Goal: Use online tool/utility: Use online tool/utility

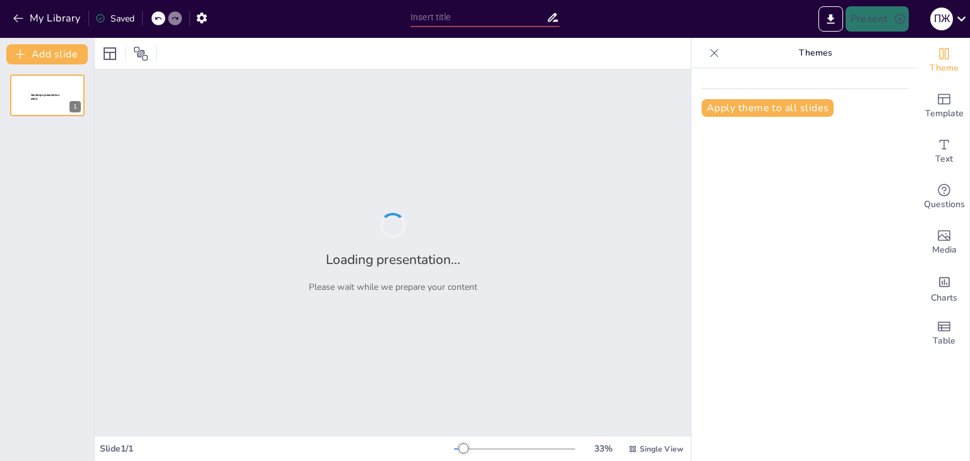
type input "Неделя корейского языка: Введение и основные сведения"
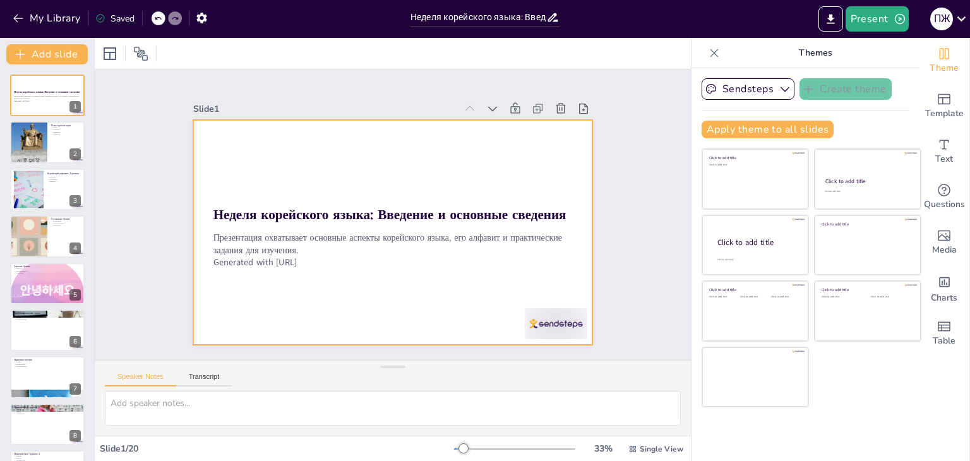
checkbox input "true"
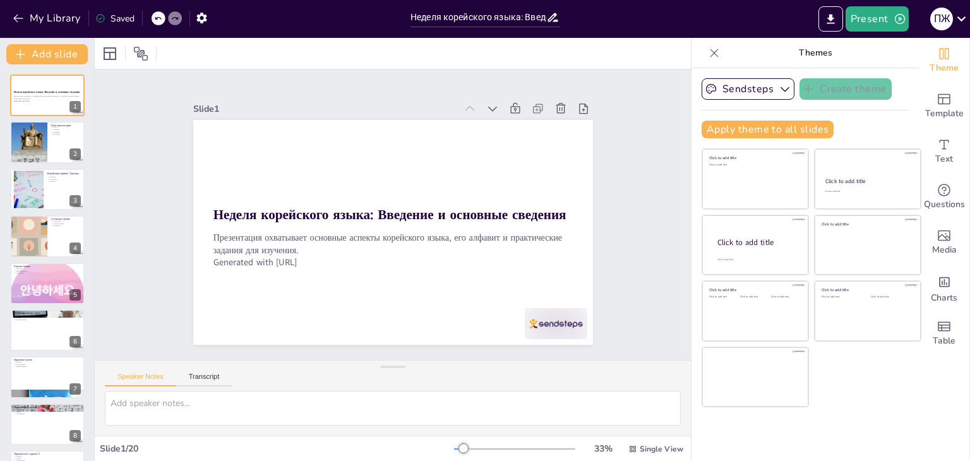
checkbox input "true"
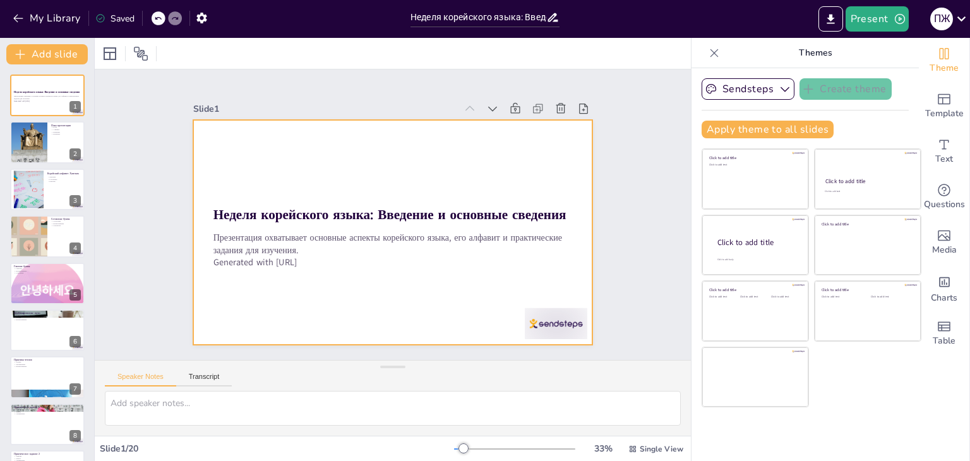
checkbox input "true"
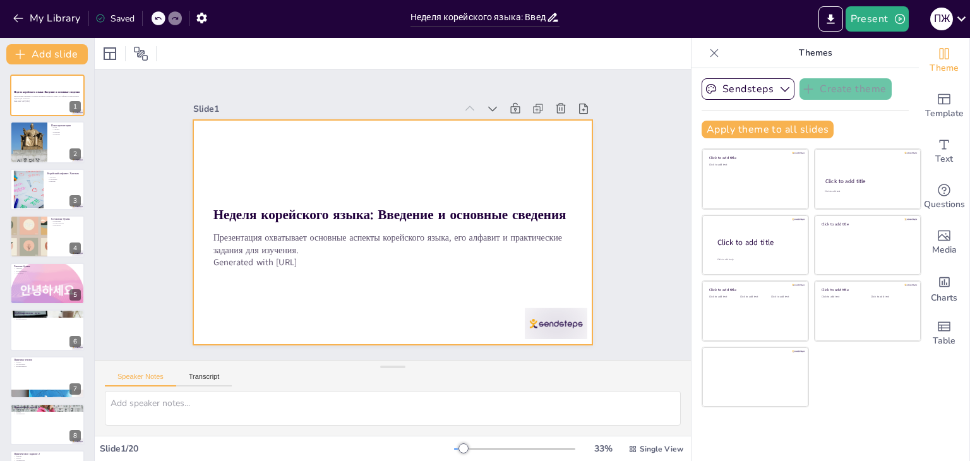
checkbox input "true"
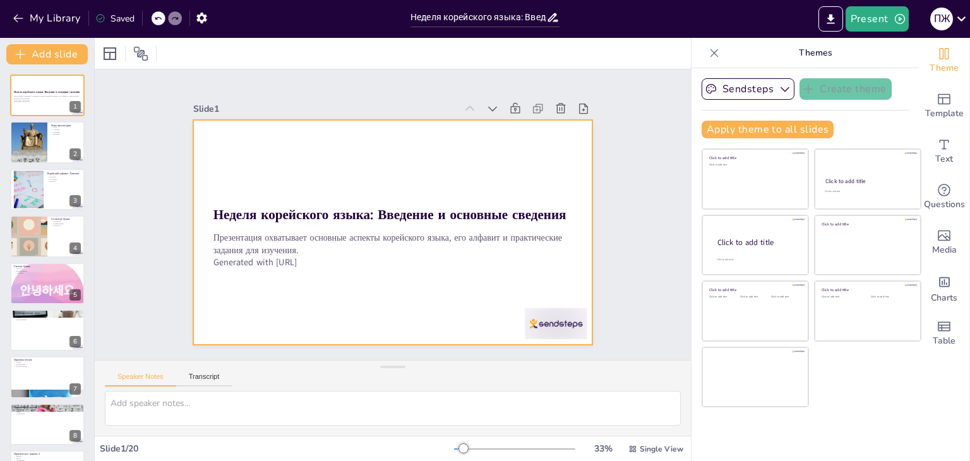
checkbox input "true"
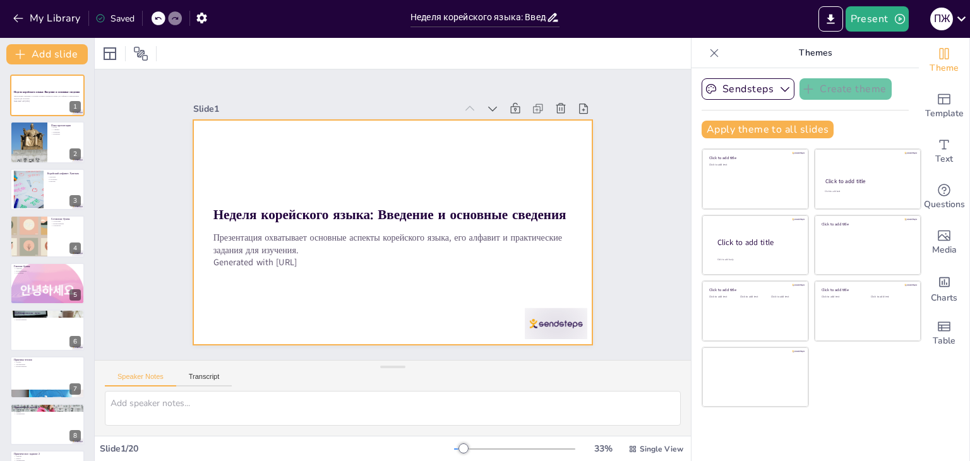
checkbox input "true"
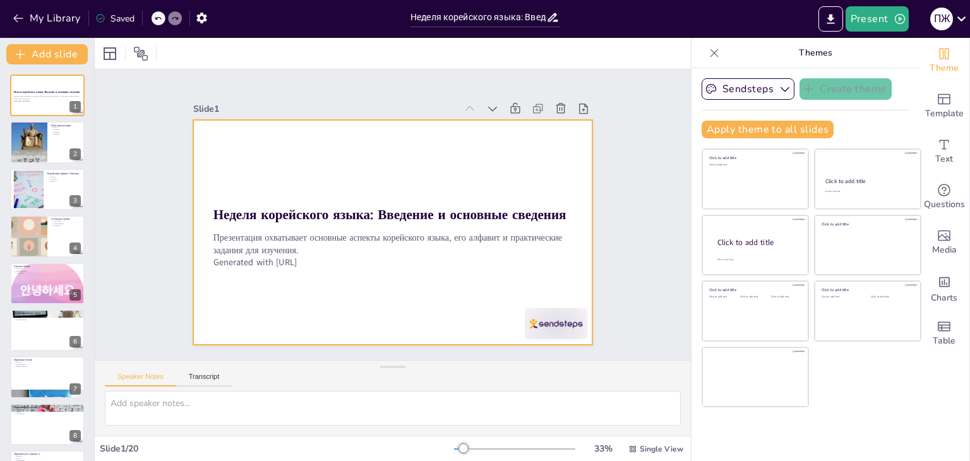
checkbox input "true"
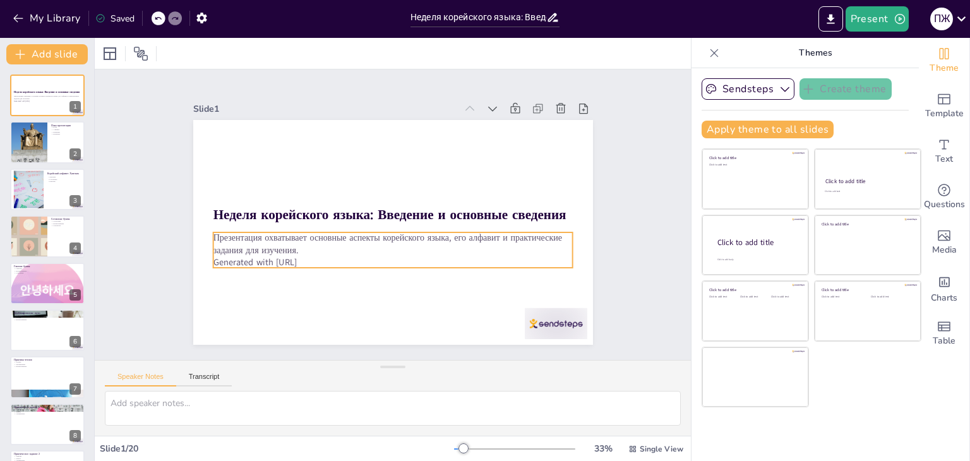
checkbox input "true"
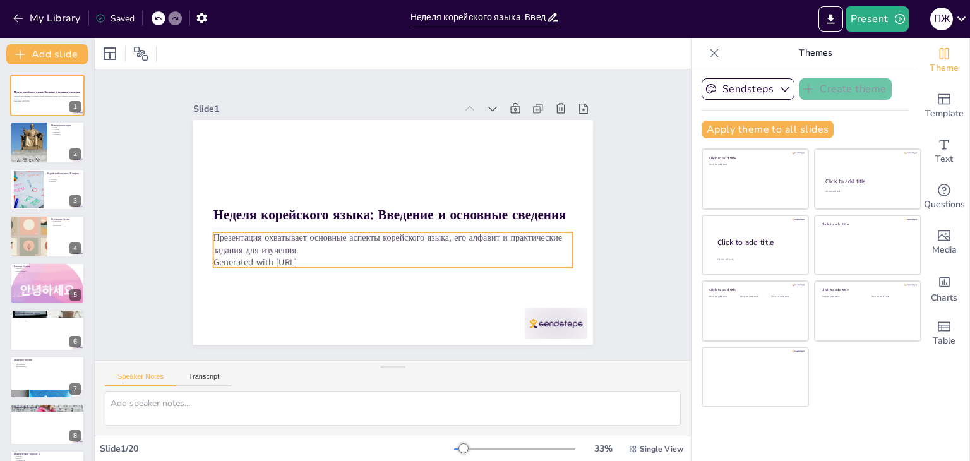
checkbox input "true"
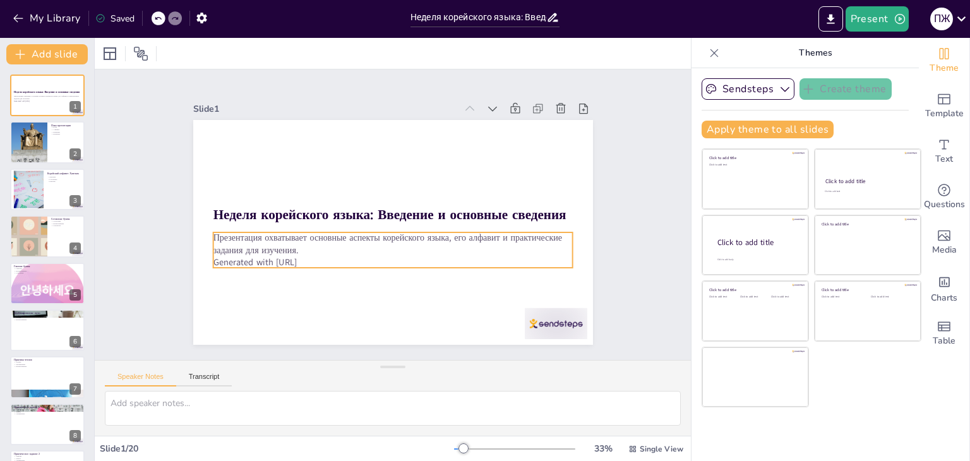
checkbox input "true"
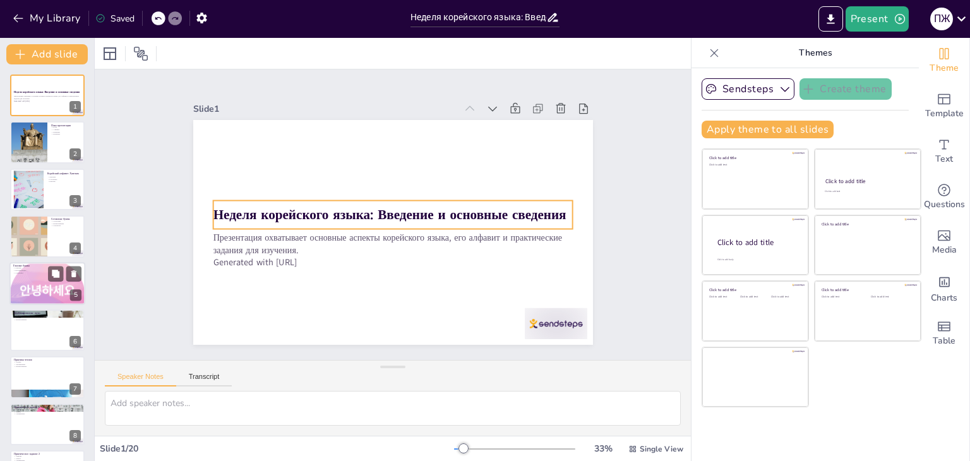
checkbox input "true"
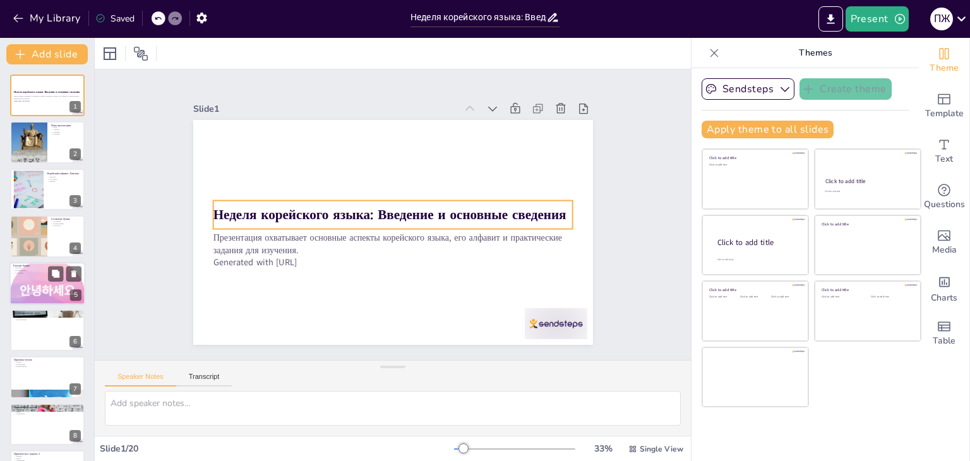
checkbox input "true"
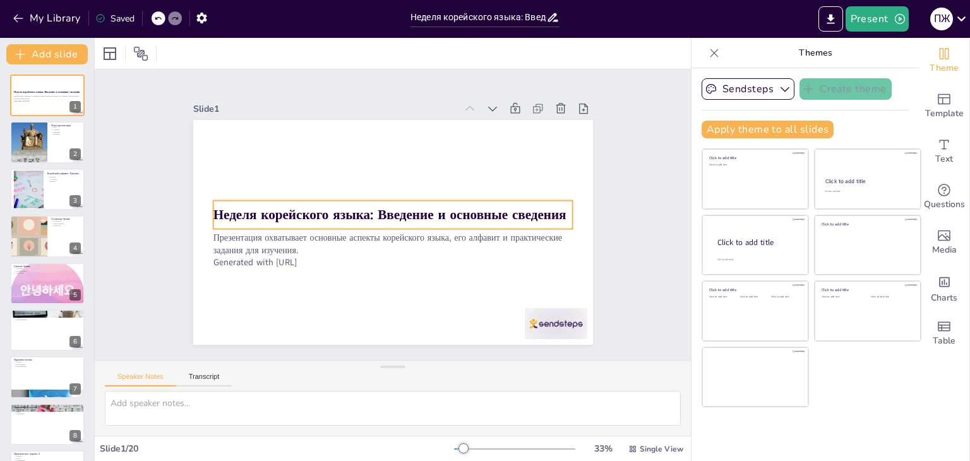
checkbox input "true"
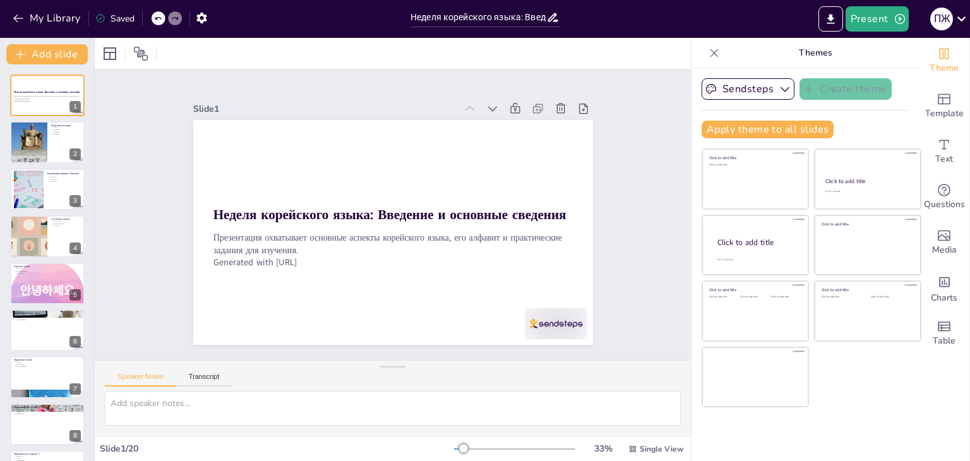
checkbox input "true"
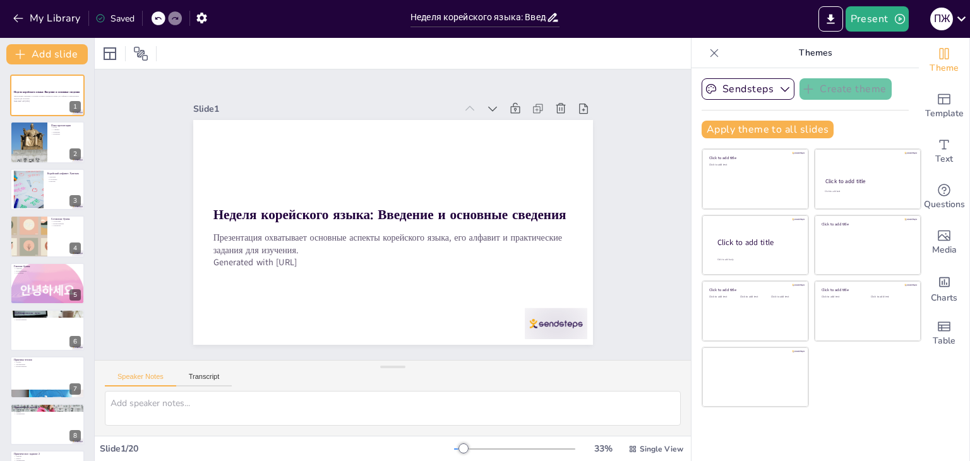
checkbox input "true"
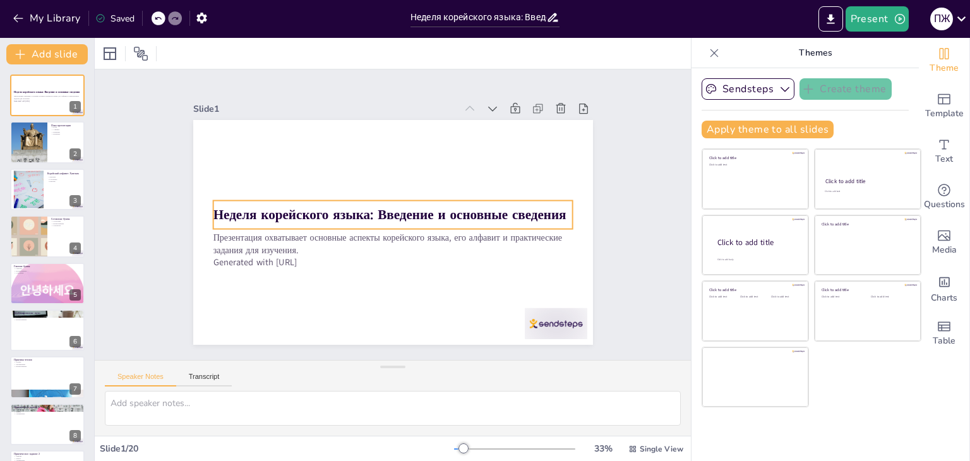
checkbox input "true"
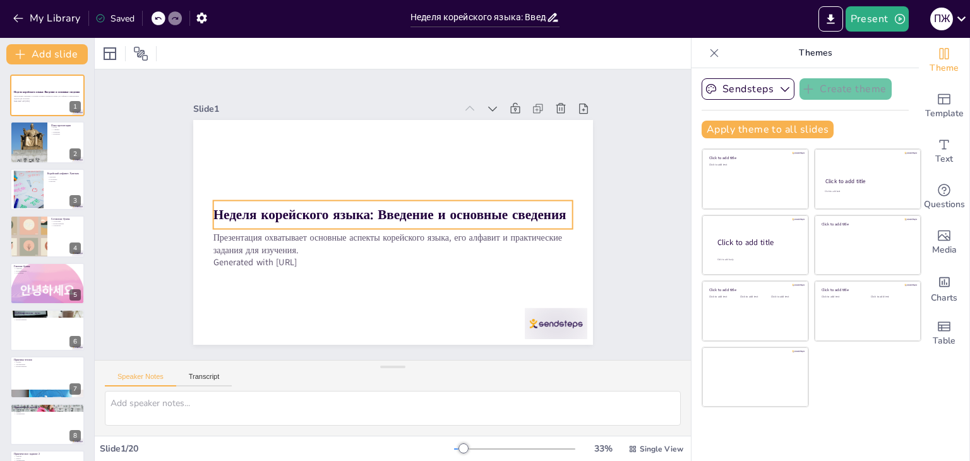
checkbox input "true"
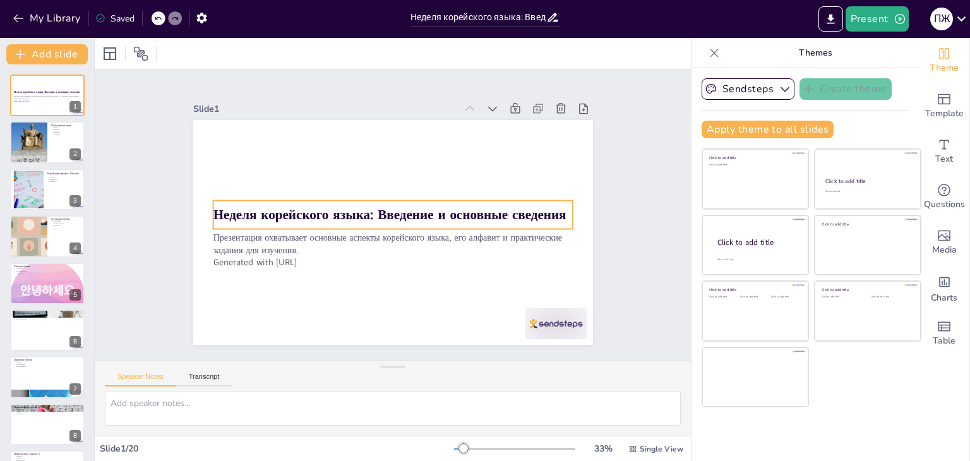
checkbox input "true"
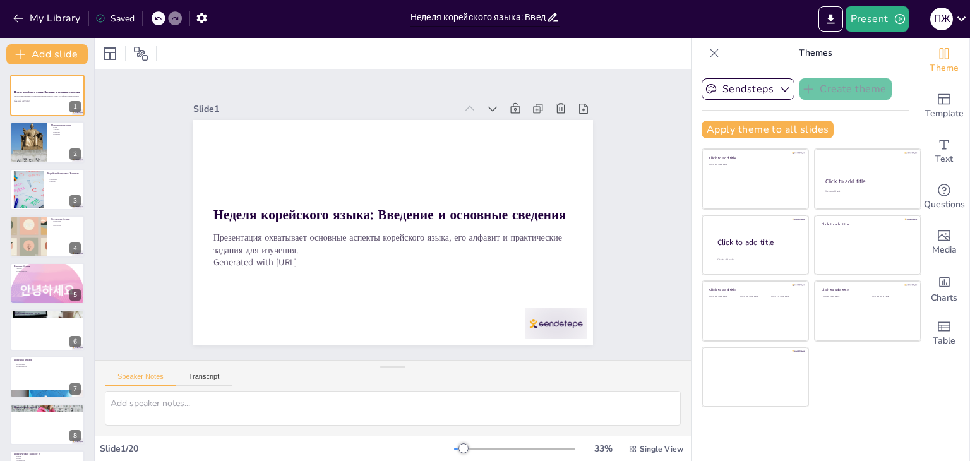
checkbox input "true"
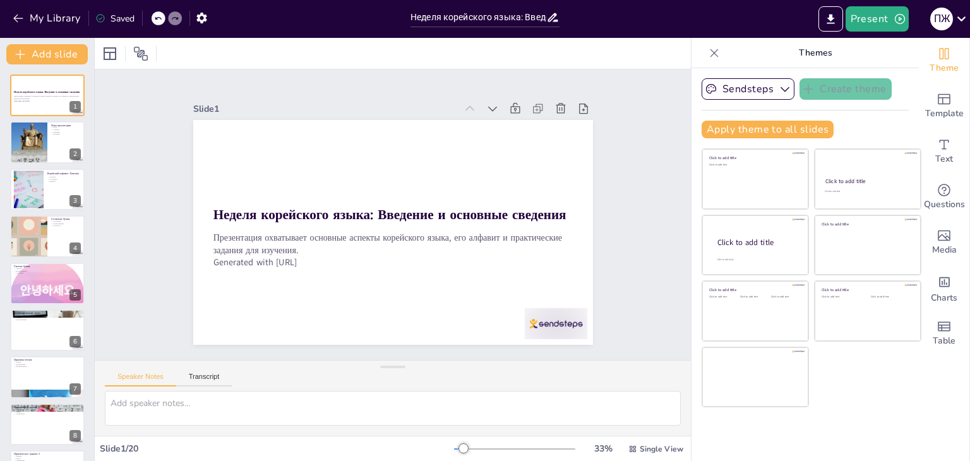
checkbox input "true"
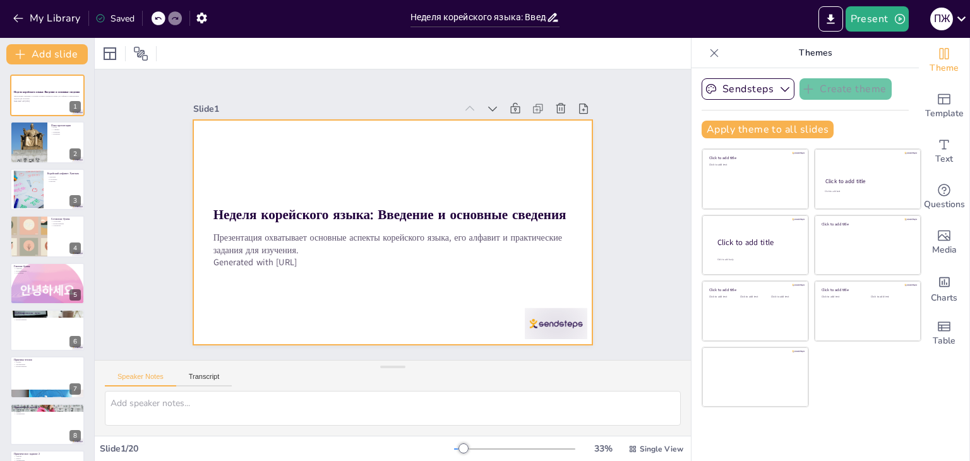
checkbox input "true"
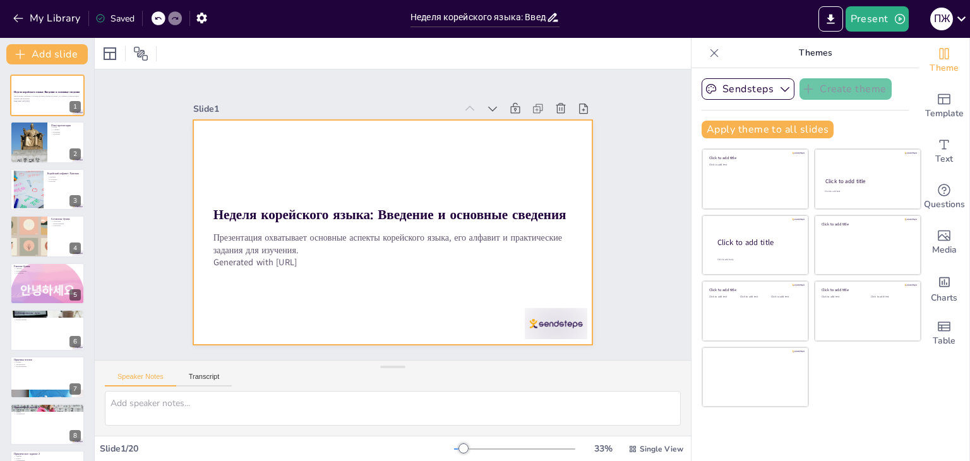
checkbox input "true"
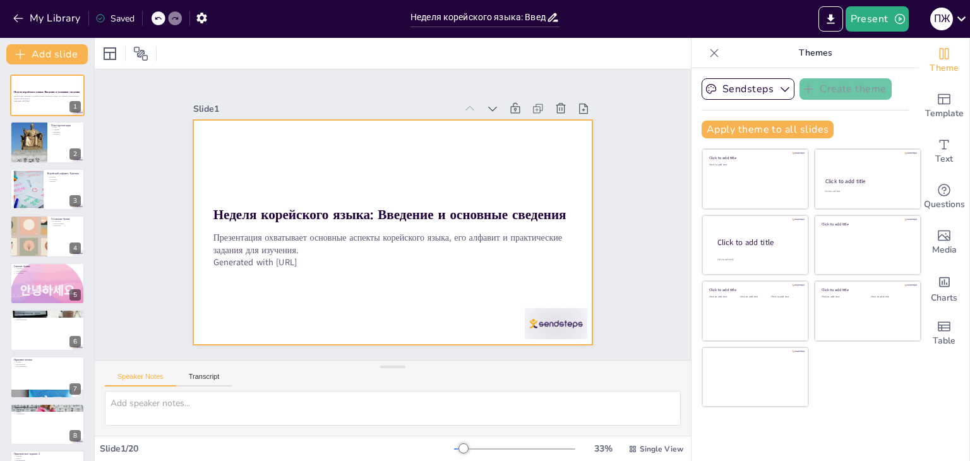
checkbox input "true"
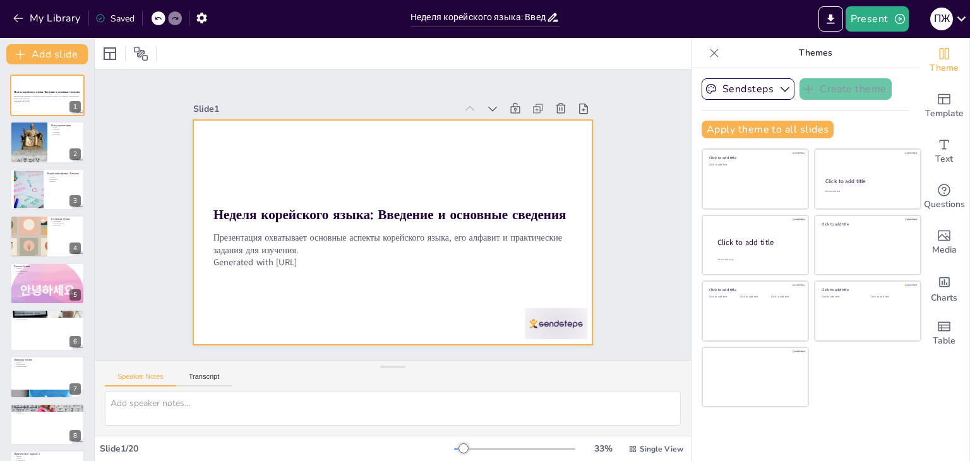
checkbox input "true"
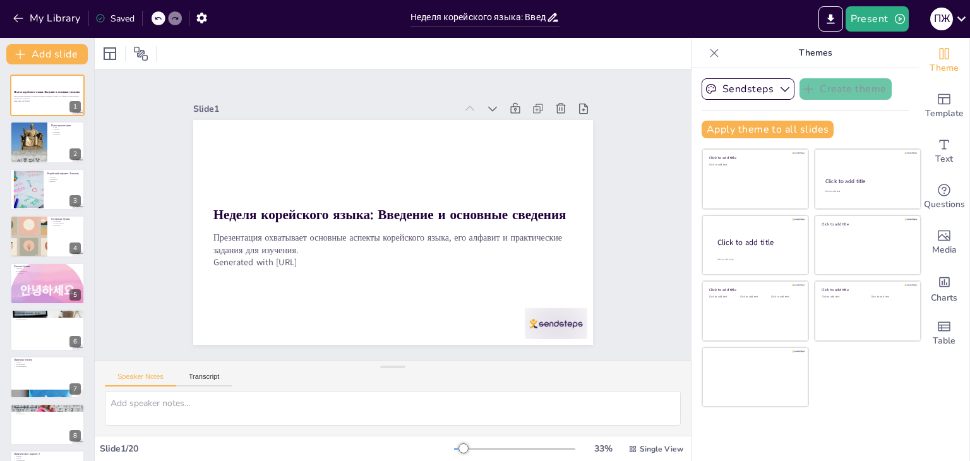
checkbox input "true"
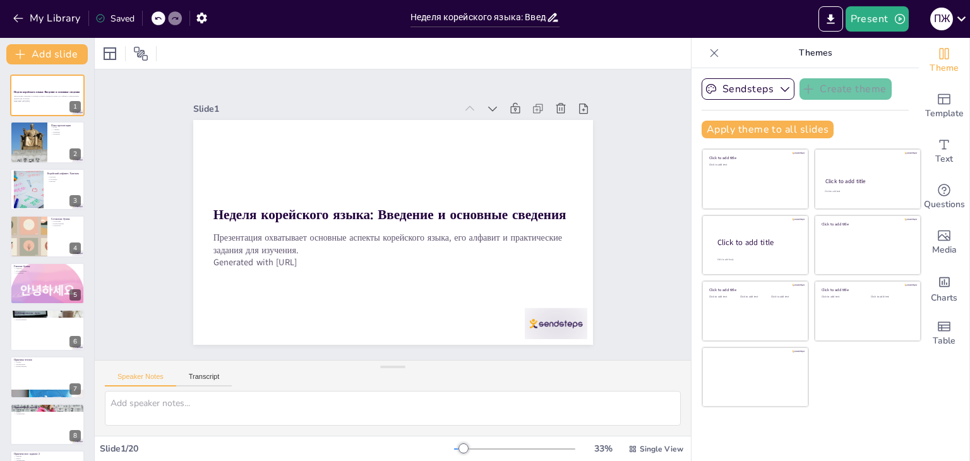
checkbox input "true"
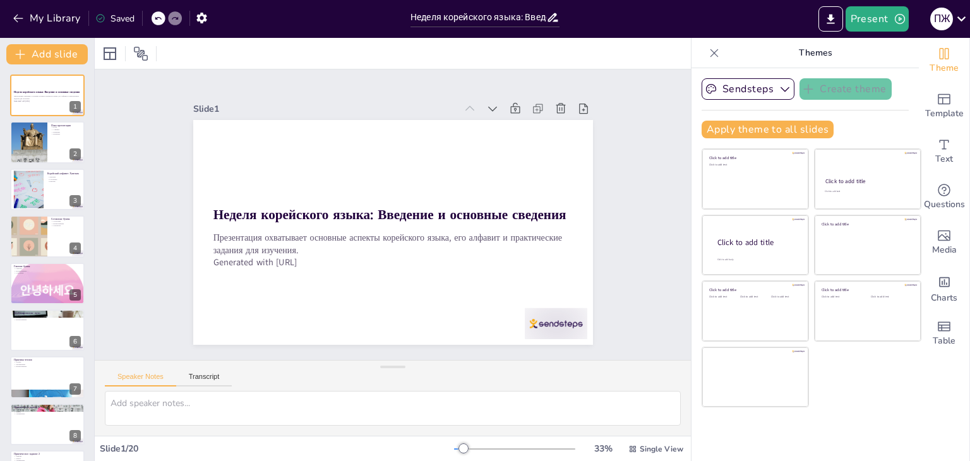
checkbox input "true"
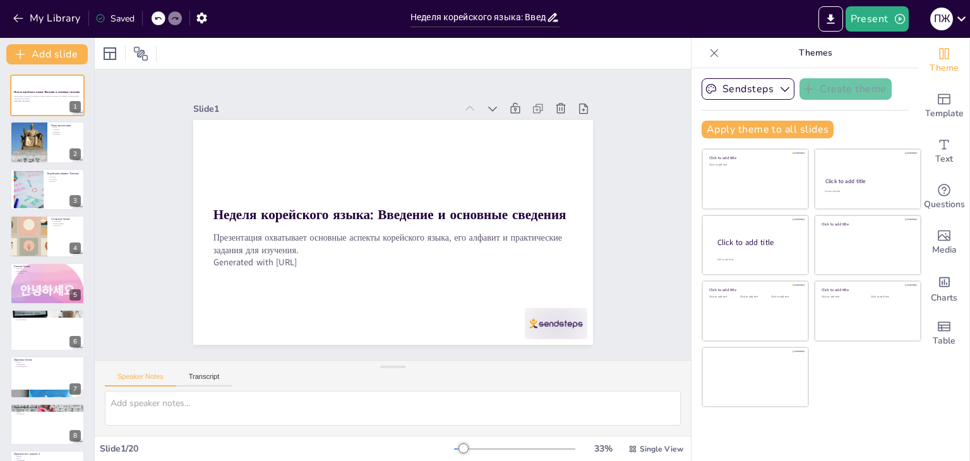
checkbox input "true"
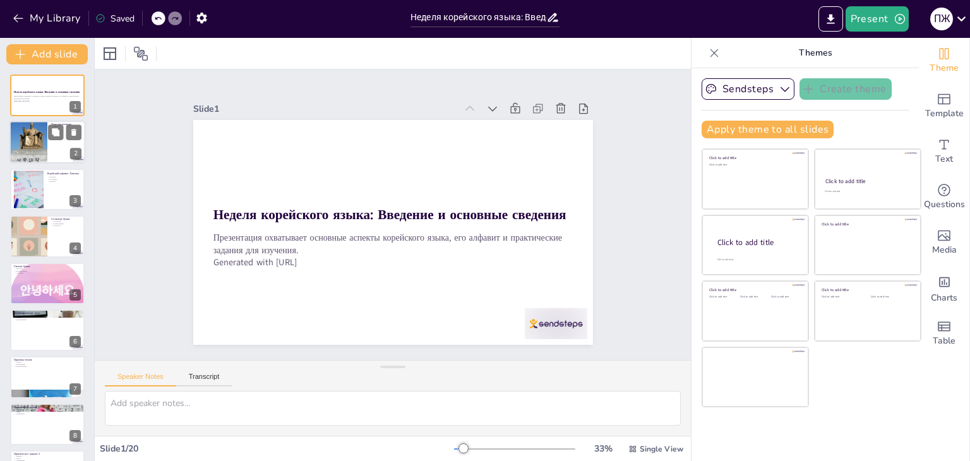
checkbox input "true"
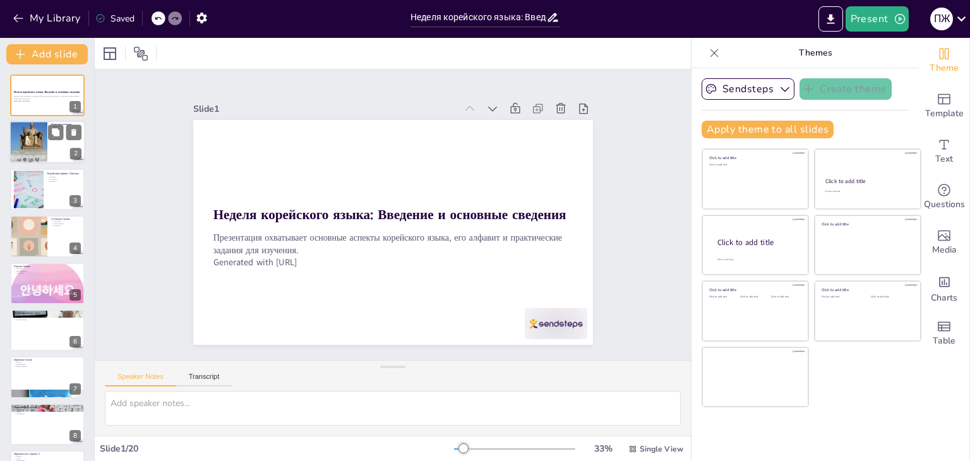
click at [59, 150] on div at bounding box center [47, 142] width 76 height 43
type textarea "Lore ipsumdolors ametcons adi elitsedd eiusmod, tempori ut labor etdolorem. Ali…"
checkbox input "true"
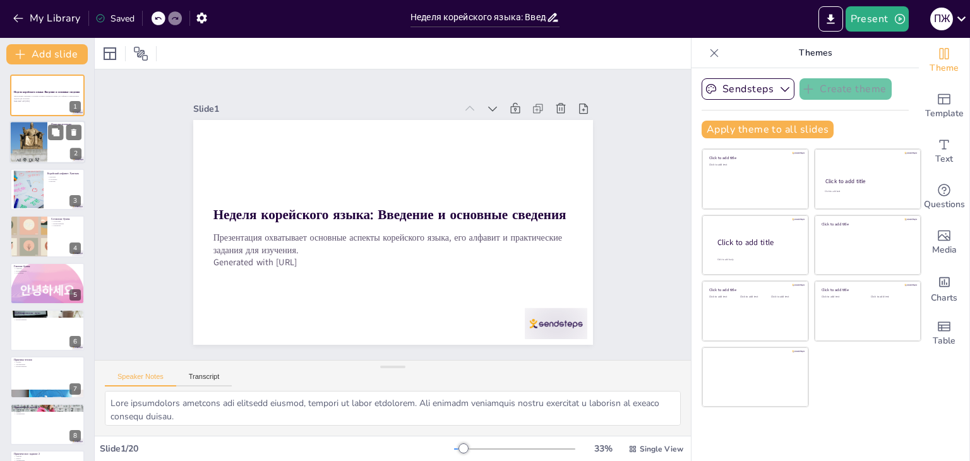
checkbox input "true"
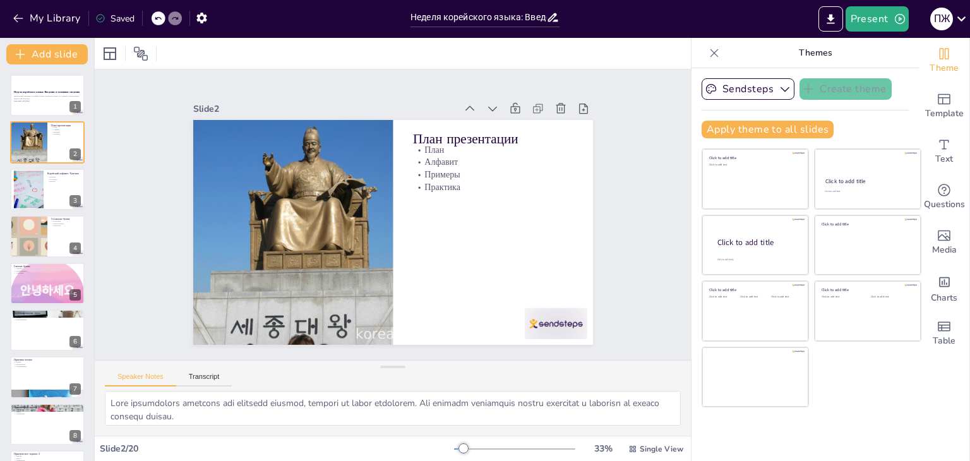
checkbox input "true"
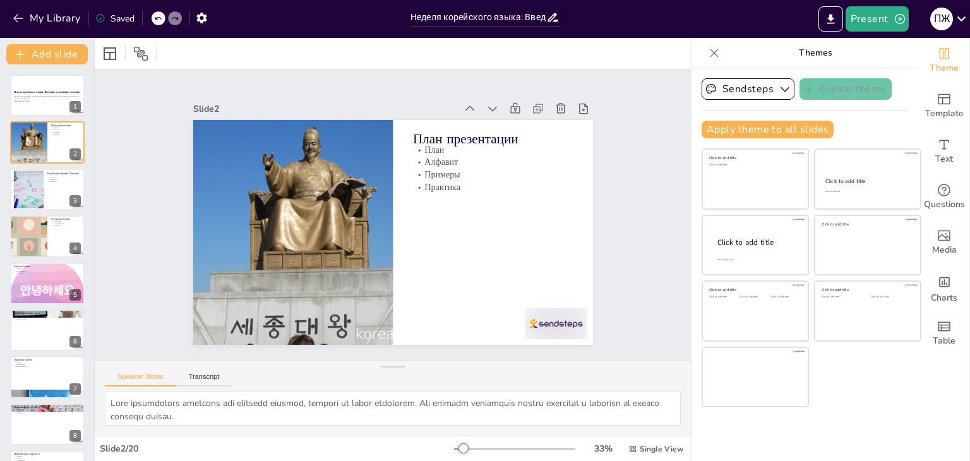
checkbox input "true"
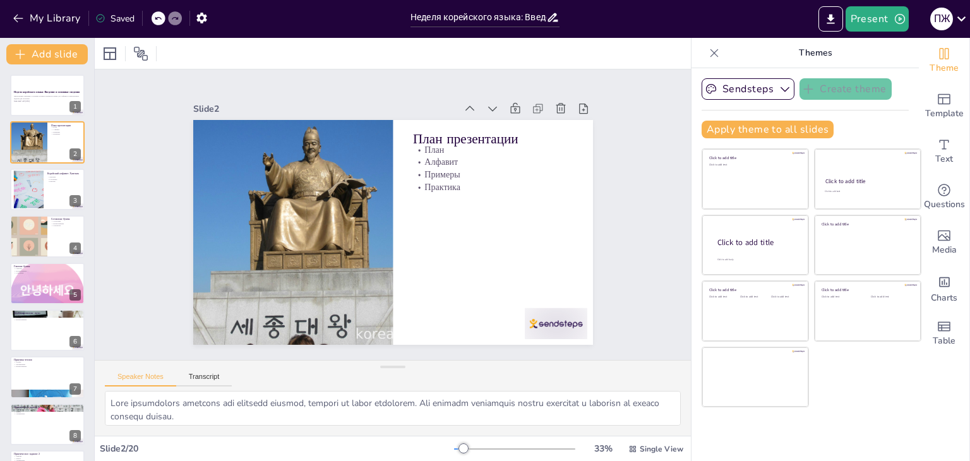
checkbox input "true"
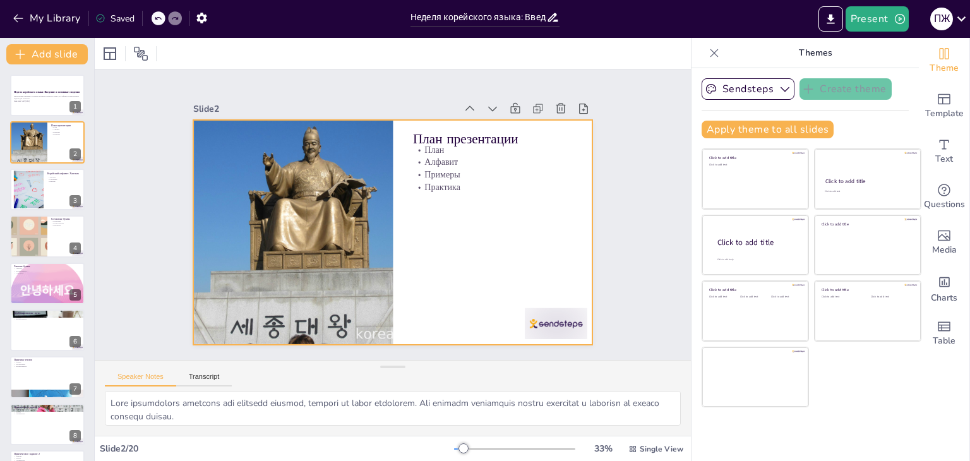
checkbox input "true"
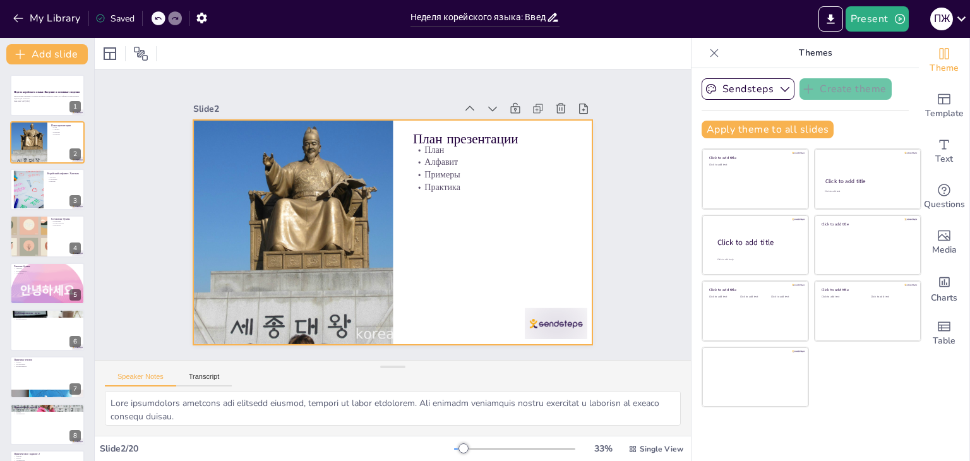
checkbox input "true"
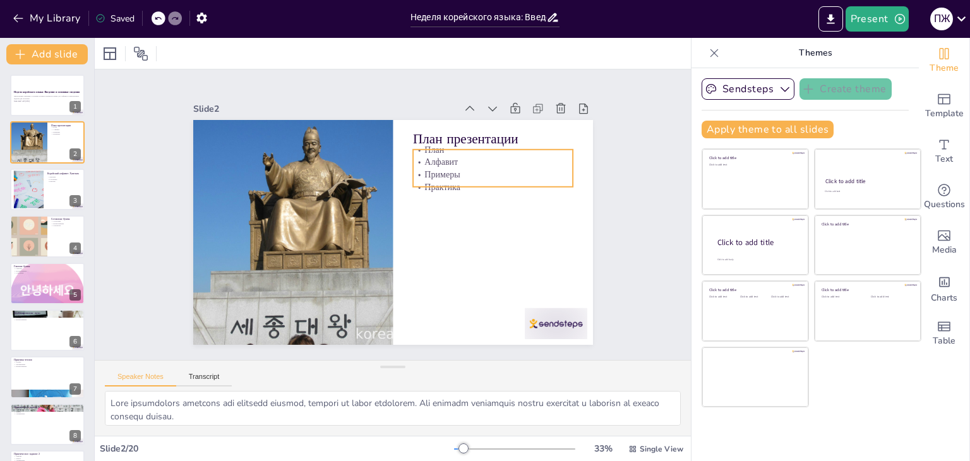
checkbox input "true"
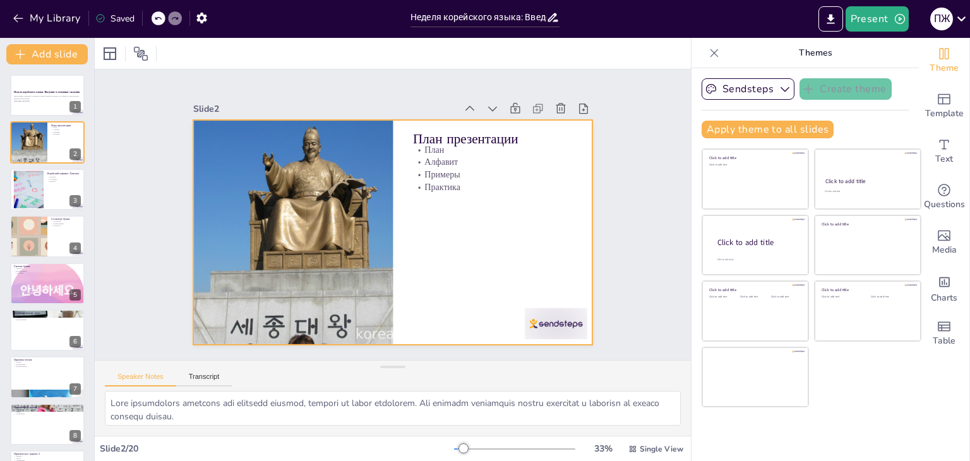
checkbox input "true"
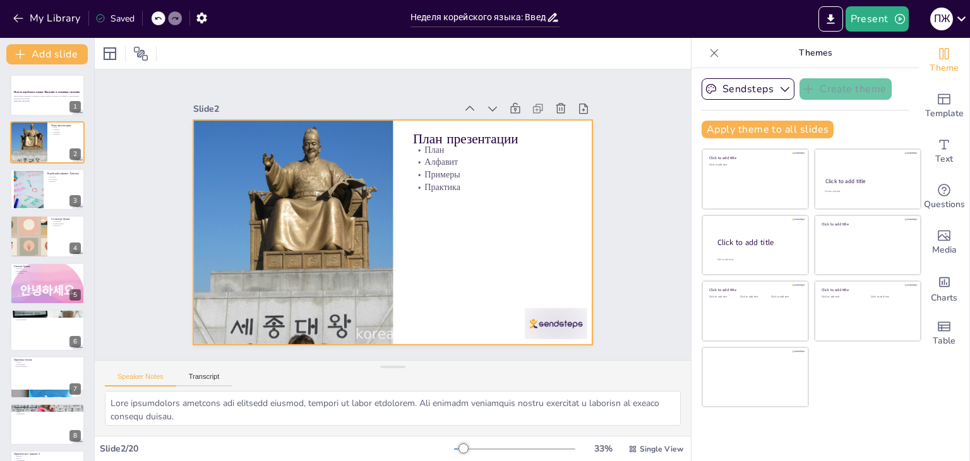
checkbox input "true"
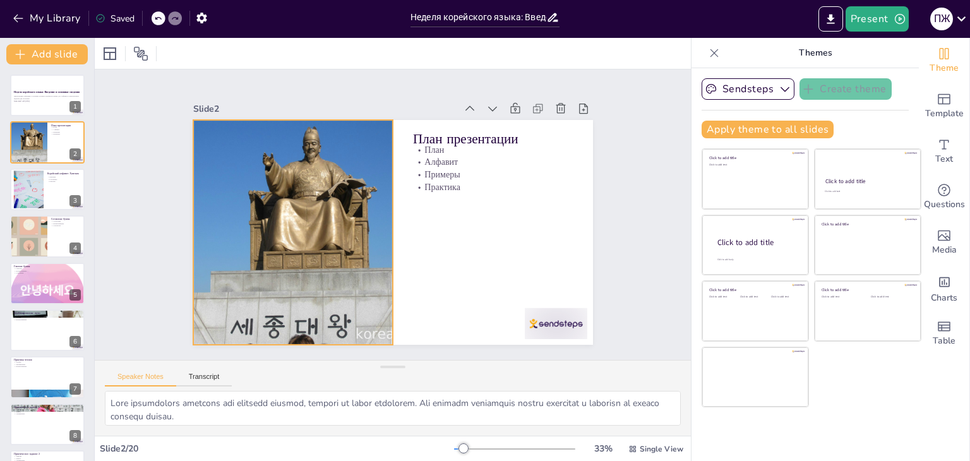
checkbox input "true"
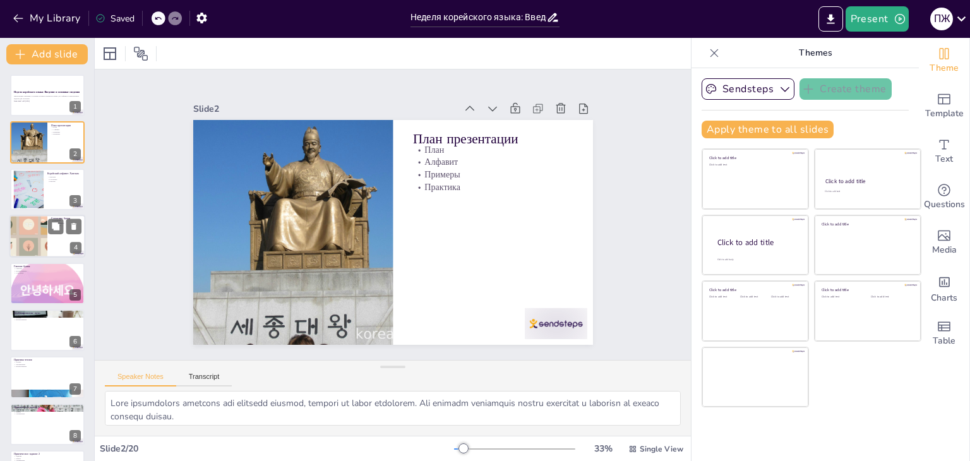
checkbox input "true"
click at [39, 182] on div at bounding box center [27, 189] width 61 height 39
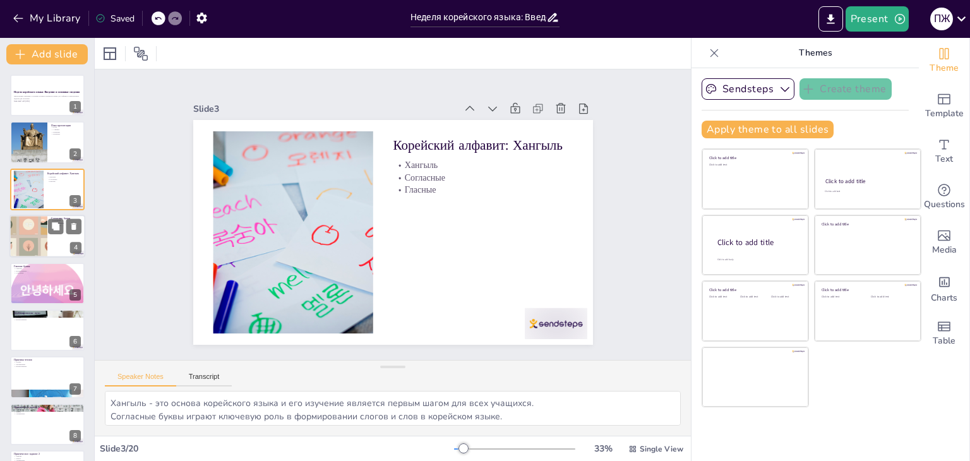
click at [30, 234] on div at bounding box center [29, 236] width 76 height 43
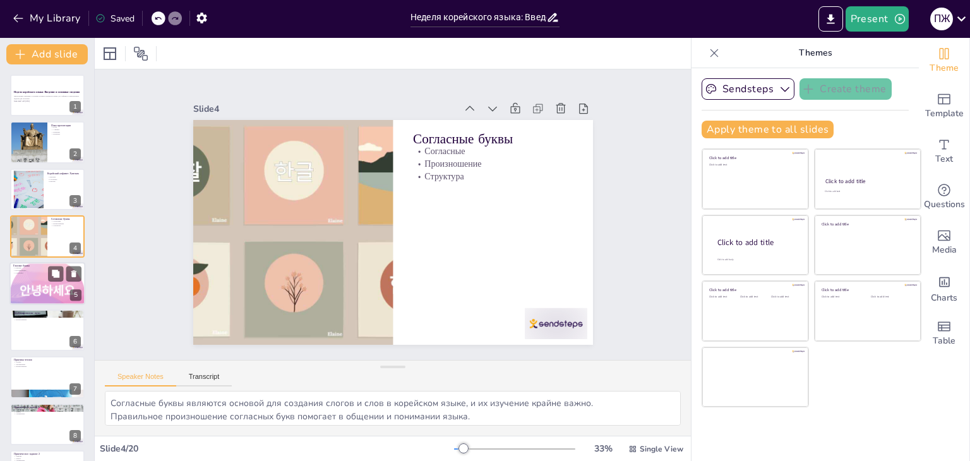
click at [36, 294] on div at bounding box center [47, 283] width 76 height 50
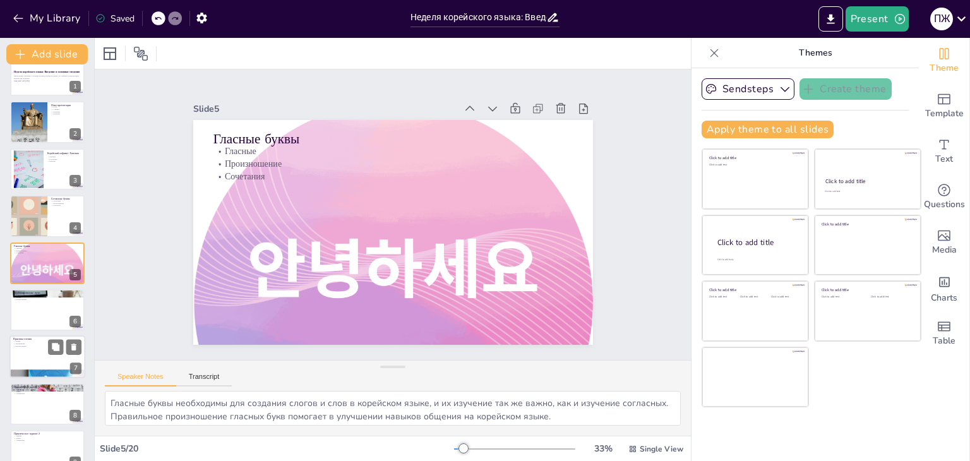
click at [27, 304] on div at bounding box center [47, 310] width 74 height 42
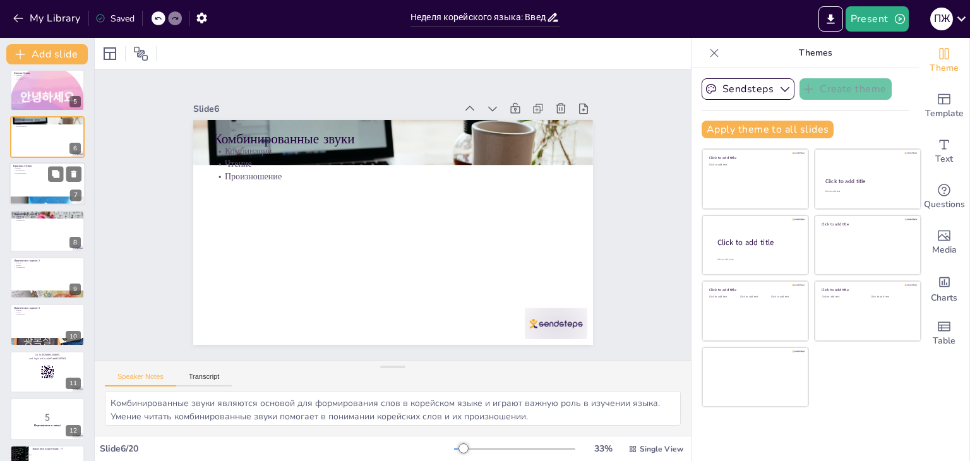
scroll to position [194, 0]
click at [25, 263] on div "Задание Запись Упражнение" at bounding box center [47, 264] width 68 height 7
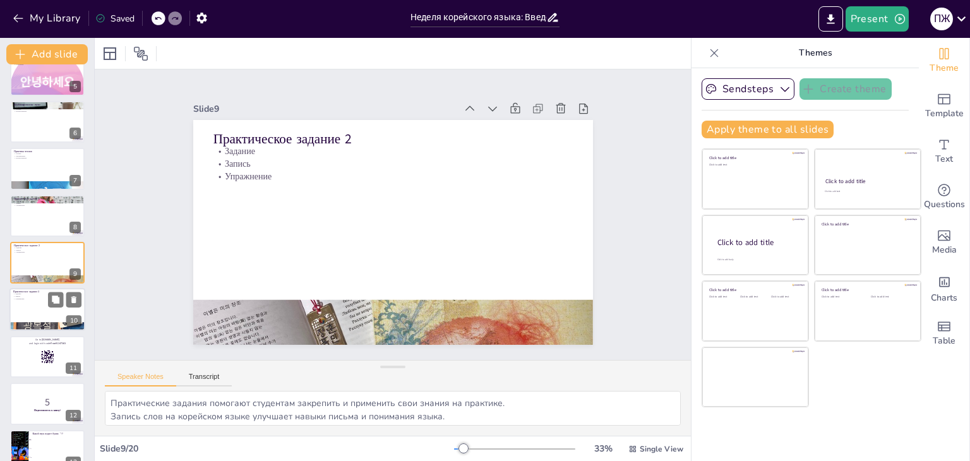
click at [21, 296] on p "Запись" at bounding box center [47, 296] width 68 height 3
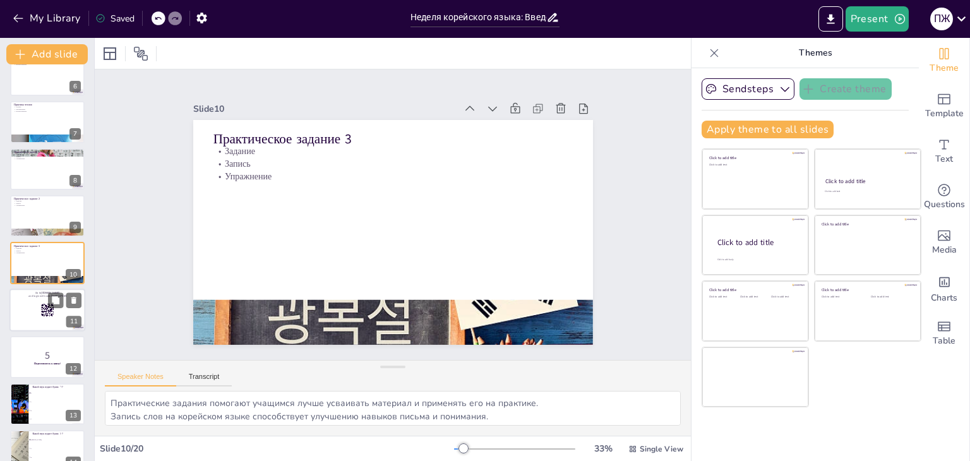
click at [25, 320] on div at bounding box center [47, 309] width 76 height 43
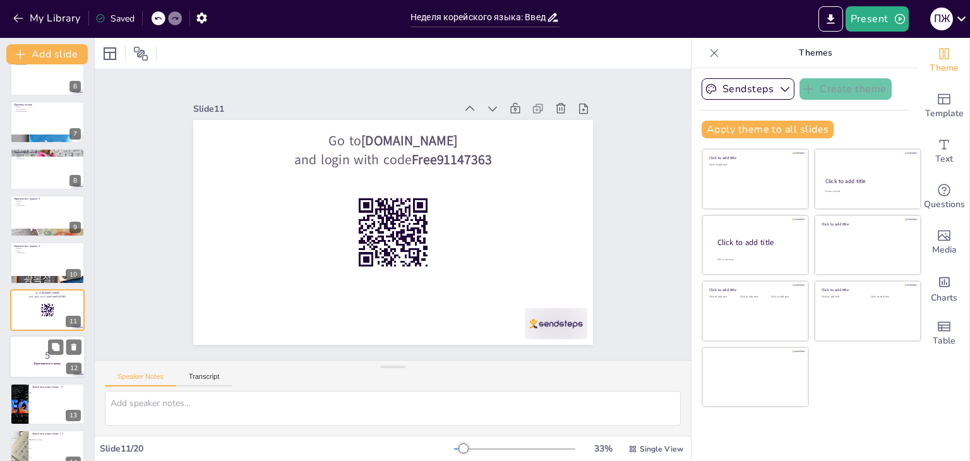
scroll to position [302, 0]
